Goal: Task Accomplishment & Management: Use online tool/utility

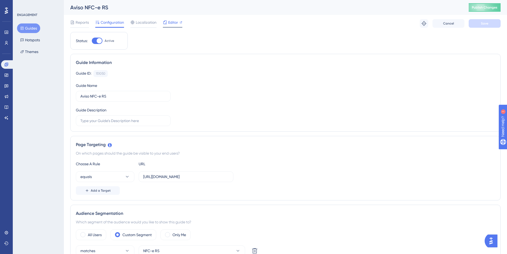
click at [169, 21] on span "Editor" at bounding box center [173, 22] width 10 height 6
